Goal: Task Accomplishment & Management: Complete application form

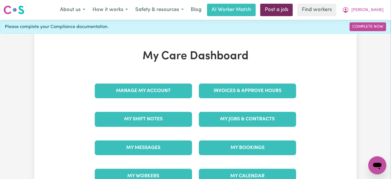
click at [293, 13] on link "Post a job" at bounding box center [277, 10] width 33 height 12
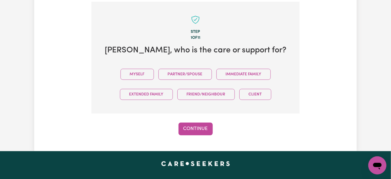
scroll to position [147, 0]
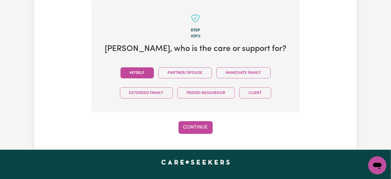
click at [146, 74] on button "Myself" at bounding box center [137, 72] width 33 height 11
click at [194, 127] on button "Continue" at bounding box center [196, 127] width 34 height 12
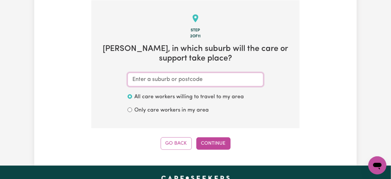
click at [223, 82] on input "text" at bounding box center [196, 80] width 136 height 14
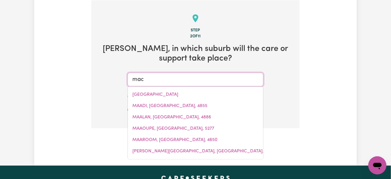
type input "macq"
type input "macqUARIE, Australian Capital Territory, 2614"
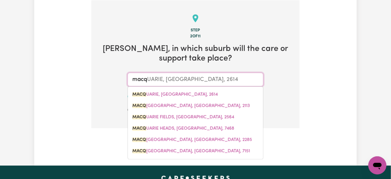
click at [161, 79] on input "macq" at bounding box center [196, 80] width 136 height 14
type input "macqu"
type input "macquARIE, Australian Capital Territory, 2614"
type input "macqua"
type input "macquaRIE, Australian Capital Territory, 2614"
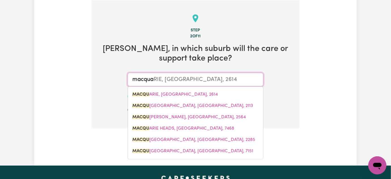
type input "macquar"
type input "macquarIE, Australian Capital Territory, 2614"
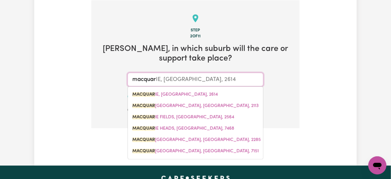
type input "macquari"
type input "macquariE, Australian Capital Territory, 2614"
type input "macquarie"
type input "macquarie, Australian Capital Territory, 2614"
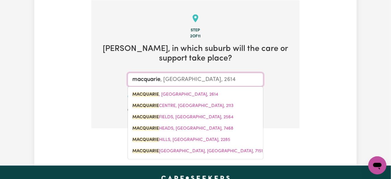
type input "macquarie"
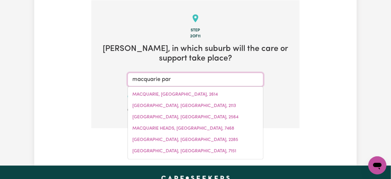
type input "macquarie park"
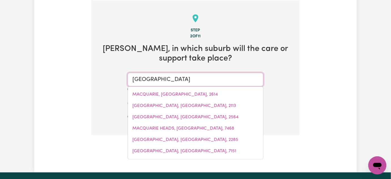
type input "macquarie park, New South Wales, 2113"
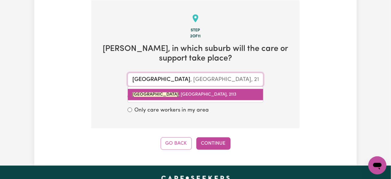
click at [174, 99] on link "MACQUARIE PARK , New South Wales, 2113" at bounding box center [195, 94] width 135 height 11
type input "MACQUARIE PARK, New South Wales, 2113"
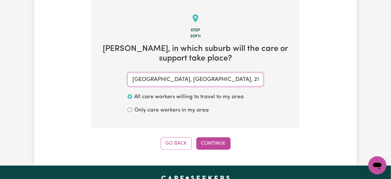
type input "MACQUARIE PARK, New South Wales, 2113"
drag, startPoint x: 234, startPoint y: 139, endPoint x: 220, endPoint y: 141, distance: 14.0
click at [234, 139] on div "Go Back Continue" at bounding box center [195, 143] width 208 height 12
click at [220, 141] on button "Continue" at bounding box center [214, 143] width 34 height 12
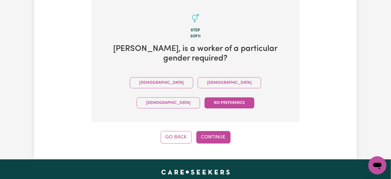
click at [181, 75] on div "Male Female Non-binary No preference" at bounding box center [196, 93] width 190 height 40
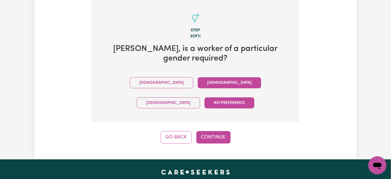
click at [198, 77] on button "Female" at bounding box center [229, 82] width 63 height 11
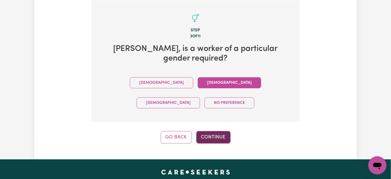
click at [206, 131] on button "Continue" at bounding box center [214, 137] width 34 height 12
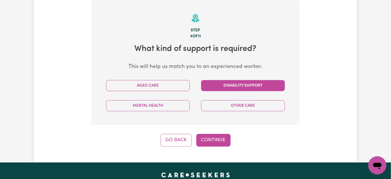
click at [263, 86] on button "Disability Support" at bounding box center [243, 85] width 84 height 11
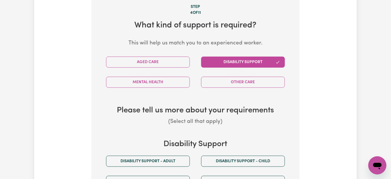
scroll to position [199, 0]
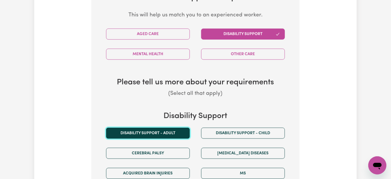
click at [182, 131] on button "Disability support - Adult" at bounding box center [148, 133] width 84 height 11
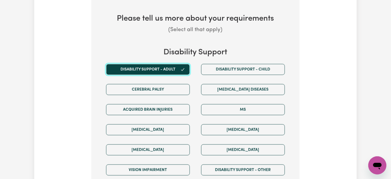
scroll to position [327, 0]
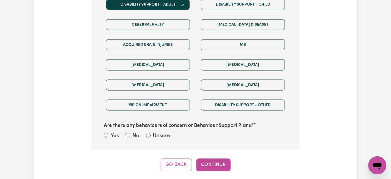
click at [155, 133] on label "Unsure" at bounding box center [162, 136] width 18 height 8
click at [151, 133] on input "Unsure" at bounding box center [148, 135] width 5 height 5
radio input "true"
click at [134, 136] on label "No" at bounding box center [136, 136] width 7 height 8
click at [130, 136] on input "No" at bounding box center [128, 135] width 5 height 5
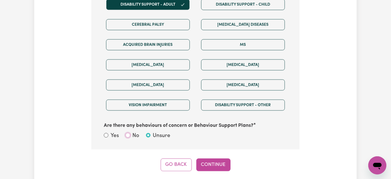
radio input "true"
click at [203, 162] on button "Continue" at bounding box center [214, 165] width 34 height 12
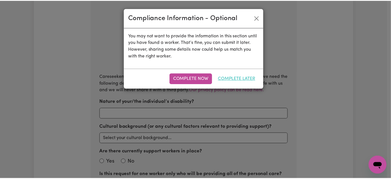
scroll to position [147, 0]
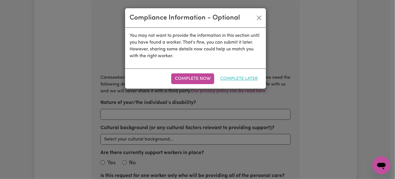
click at [243, 81] on button "Complete Later" at bounding box center [239, 78] width 45 height 11
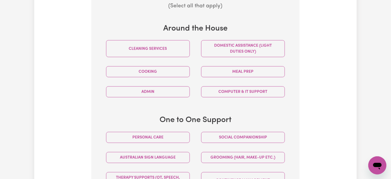
scroll to position [224, 0]
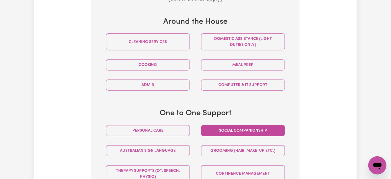
click at [256, 129] on button "Social companionship" at bounding box center [243, 130] width 84 height 11
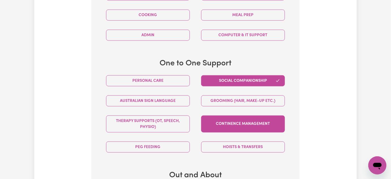
scroll to position [301, 0]
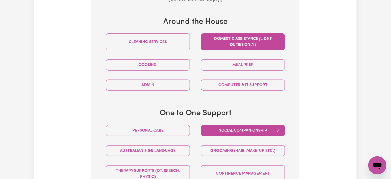
click at [260, 47] on button "Domestic assistance (light duties only)" at bounding box center [243, 41] width 84 height 17
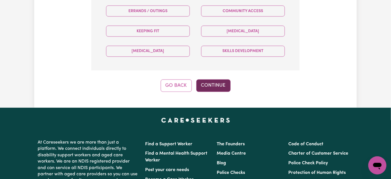
click at [205, 83] on button "Continue" at bounding box center [214, 85] width 34 height 12
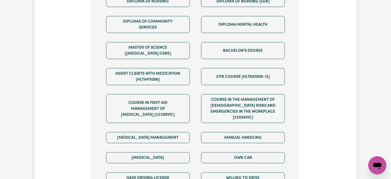
scroll to position [327, 0]
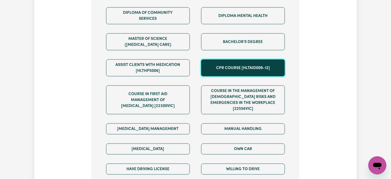
click at [254, 68] on button "CPR Course [HLTAID009-12]" at bounding box center [243, 67] width 84 height 17
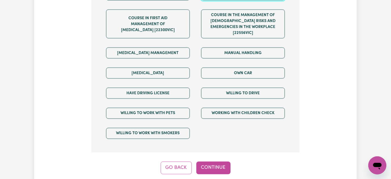
scroll to position [404, 0]
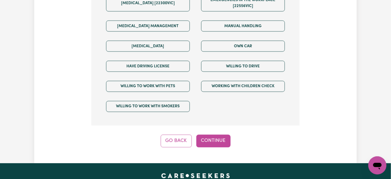
click at [220, 135] on button "Continue" at bounding box center [214, 141] width 34 height 12
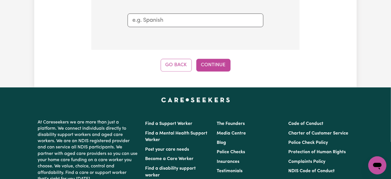
scroll to position [147, 0]
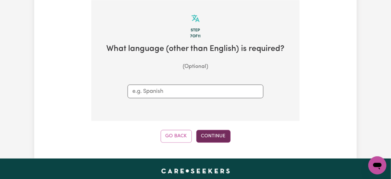
click at [217, 139] on button "Continue" at bounding box center [214, 136] width 34 height 12
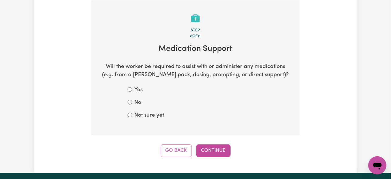
click at [137, 104] on label "No" at bounding box center [138, 103] width 7 height 8
click at [132, 104] on input "No" at bounding box center [130, 102] width 5 height 5
radio input "true"
click at [214, 150] on button "Continue" at bounding box center [214, 150] width 34 height 12
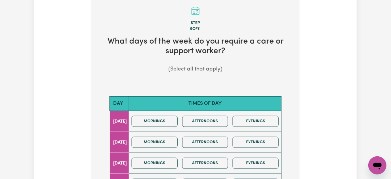
scroll to position [257, 0]
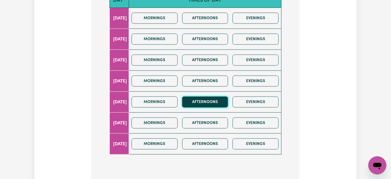
click at [216, 103] on button "Afternoons" at bounding box center [205, 102] width 46 height 11
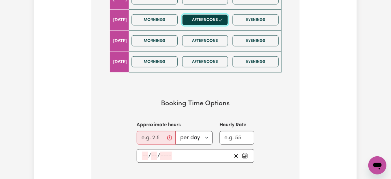
scroll to position [360, 0]
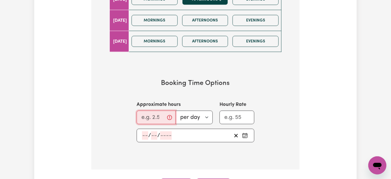
click at [140, 116] on input "Approximate hours" at bounding box center [156, 117] width 39 height 14
type input "1"
click at [245, 133] on icon "Pick an approximate start date" at bounding box center [245, 136] width 6 height 6
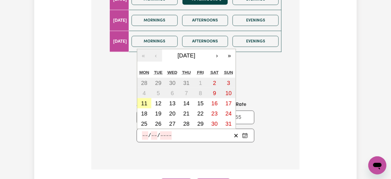
drag, startPoint x: 143, startPoint y: 100, endPoint x: 191, endPoint y: 129, distance: 56.0
click at [143, 100] on abbr "11" at bounding box center [144, 103] width 6 height 6
type input "2025-08-11"
type input "11"
type input "8"
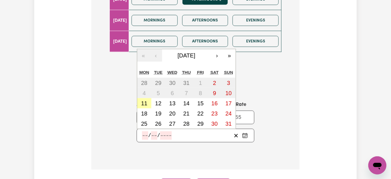
type input "2025"
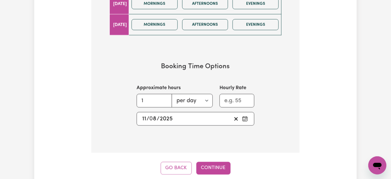
scroll to position [386, 0]
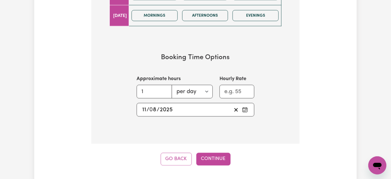
click at [175, 110] on div "2025-08-11 11 / 0 8 / 2025" at bounding box center [187, 109] width 90 height 8
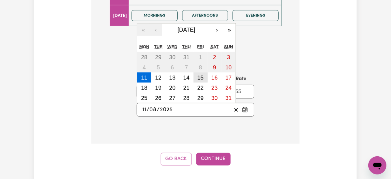
click at [204, 77] on button "15" at bounding box center [201, 77] width 14 height 10
type input "2025-08-15"
type input "15"
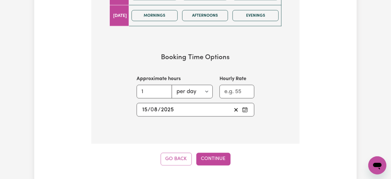
click at [215, 158] on button "Continue" at bounding box center [214, 159] width 34 height 12
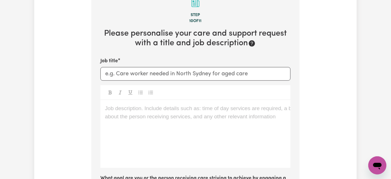
scroll to position [147, 0]
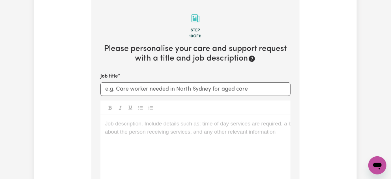
click at [146, 123] on p "Job description. Include details such as: time of day services are required, a …" at bounding box center [195, 124] width 181 height 8
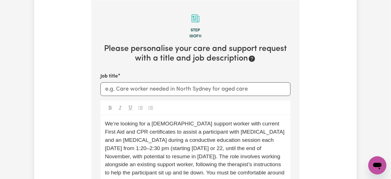
scroll to position [238, 0]
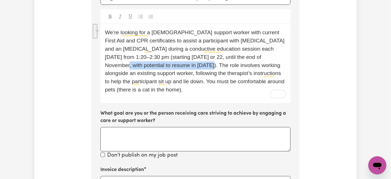
drag, startPoint x: 176, startPoint y: 64, endPoint x: 254, endPoint y: 55, distance: 77.9
click at [254, 55] on span "We’re looking for a female support worker with current First Aid and CPR certif…" at bounding box center [195, 60] width 181 height 63
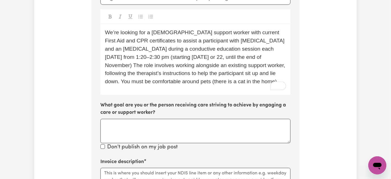
click at [260, 83] on p "We’re looking for a female support worker with current First Aid and CPR certif…" at bounding box center [195, 57] width 181 height 57
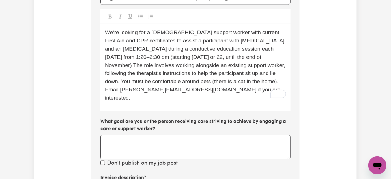
scroll to position [212, 0]
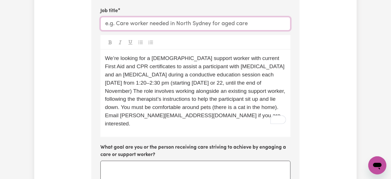
click at [178, 28] on input "Job title" at bounding box center [196, 24] width 190 height 14
paste input "Female Support Worker – Fridays 1:20–2:30 pm"
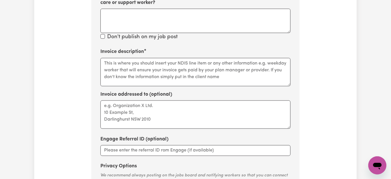
scroll to position [367, 0]
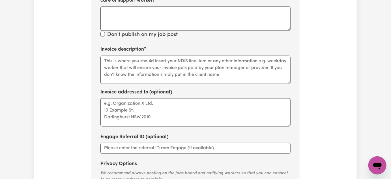
type input "Female Support Worker – Fridays 1:20–2:30 pm"
click at [202, 68] on textarea "Invoice description" at bounding box center [196, 70] width 190 height 28
type textarea "."
click at [149, 69] on textarea "Invoice description" at bounding box center [196, 70] width 190 height 28
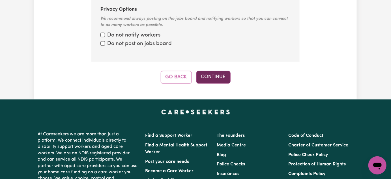
type textarea "The Inclusion Crew"
click at [220, 71] on button "Continue" at bounding box center [214, 77] width 34 height 12
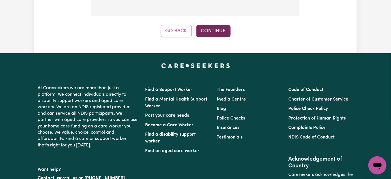
click at [215, 25] on button "Continue" at bounding box center [214, 31] width 34 height 12
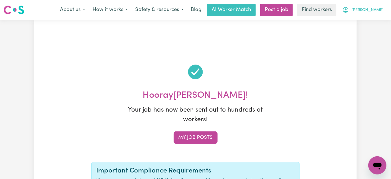
click at [380, 12] on span "Leah" at bounding box center [368, 10] width 33 height 6
click at [378, 36] on link "Logout" at bounding box center [365, 32] width 45 height 11
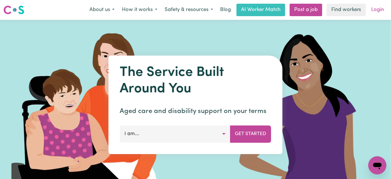
click at [388, 10] on link "Login" at bounding box center [379, 10] width 20 height 12
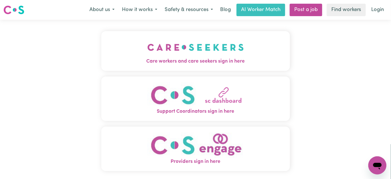
click at [187, 38] on img "Care workers and care seekers sign in here" at bounding box center [196, 47] width 97 height 21
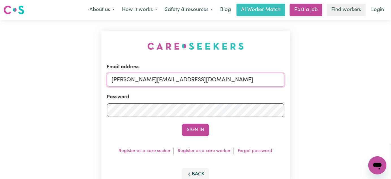
click at [229, 82] on input "[PERSON_NAME][EMAIL_ADDRESS][DOMAIN_NAME]" at bounding box center [196, 80] width 178 height 14
drag, startPoint x: 249, startPoint y: 81, endPoint x: 141, endPoint y: 79, distance: 107.9
click at [141, 79] on input "superuser~MeleAfungiaTogetherWeCan@careseekers.com.au" at bounding box center [196, 80] width 178 height 14
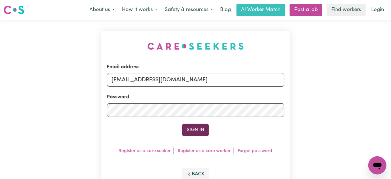
type input "superuser~MeleAfungiaTogetherWeCan@careseekers.com.au"
click at [196, 126] on button "Sign In" at bounding box center [195, 130] width 27 height 12
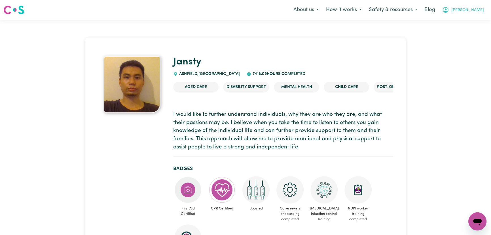
click at [472, 9] on span "[PERSON_NAME]" at bounding box center [467, 10] width 33 height 6
click at [475, 13] on span "[PERSON_NAME]" at bounding box center [467, 10] width 33 height 6
click at [474, 8] on span "[PERSON_NAME]" at bounding box center [467, 10] width 33 height 6
click at [449, 31] on link "Logout" at bounding box center [464, 32] width 45 height 11
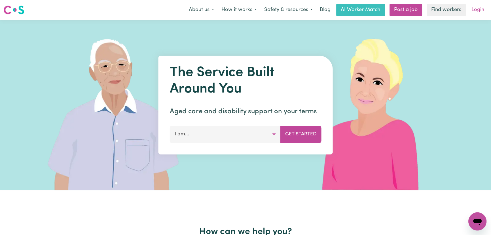
click at [487, 7] on link "Login" at bounding box center [478, 10] width 20 height 12
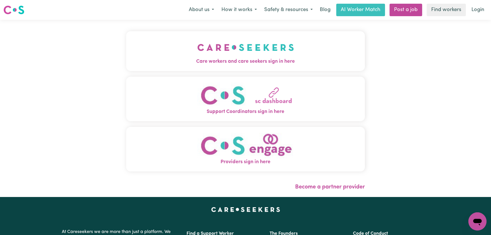
click at [227, 51] on img "Care workers and care seekers sign in here" at bounding box center [245, 47] width 97 height 21
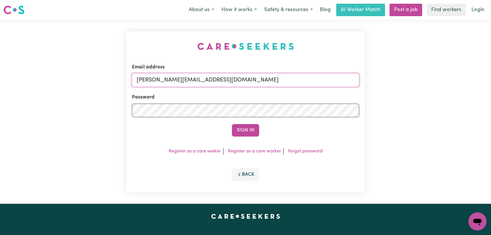
drag, startPoint x: 250, startPoint y: 79, endPoint x: 246, endPoint y: 87, distance: 8.9
click at [250, 79] on input "[PERSON_NAME][EMAIL_ADDRESS][DOMAIN_NAME]" at bounding box center [245, 80] width 227 height 14
drag, startPoint x: 272, startPoint y: 82, endPoint x: 164, endPoint y: 80, distance: 108.2
click at [164, 80] on input "[EMAIL_ADDRESS][DOMAIN_NAME]" at bounding box center [245, 80] width 227 height 14
type input "[EMAIL_ADDRESS][DOMAIN_NAME]"
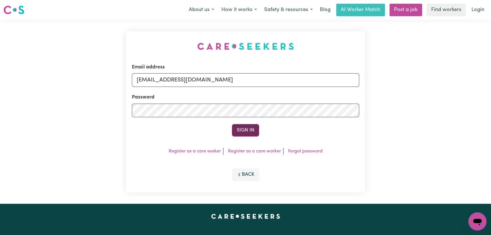
click at [241, 127] on button "Sign In" at bounding box center [245, 130] width 27 height 12
